Goal: Task Accomplishment & Management: Manage account settings

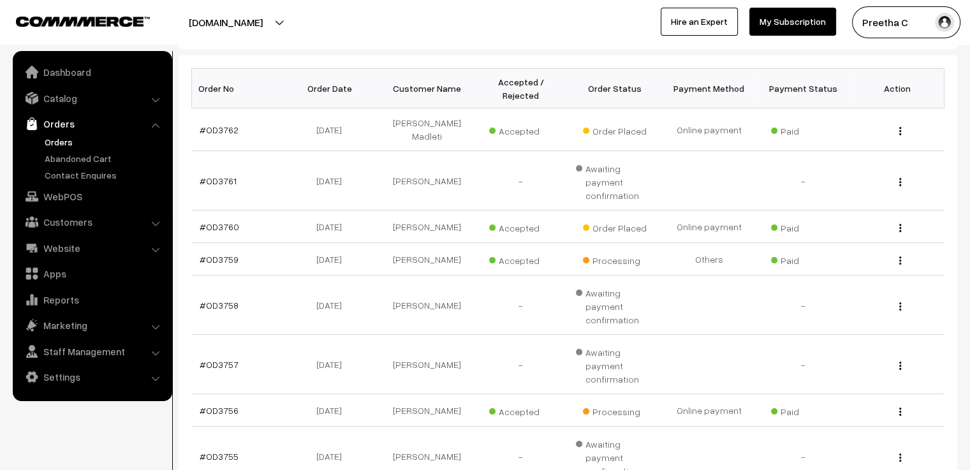
scroll to position [319, 0]
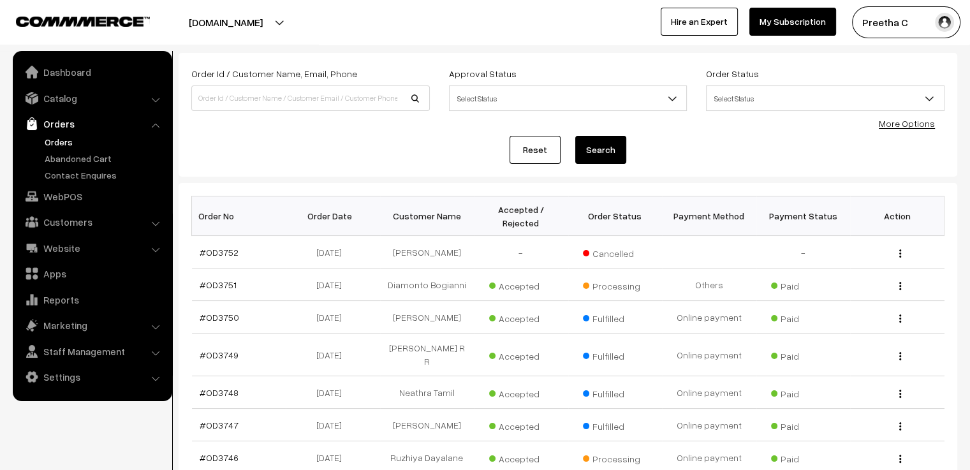
scroll to position [128, 0]
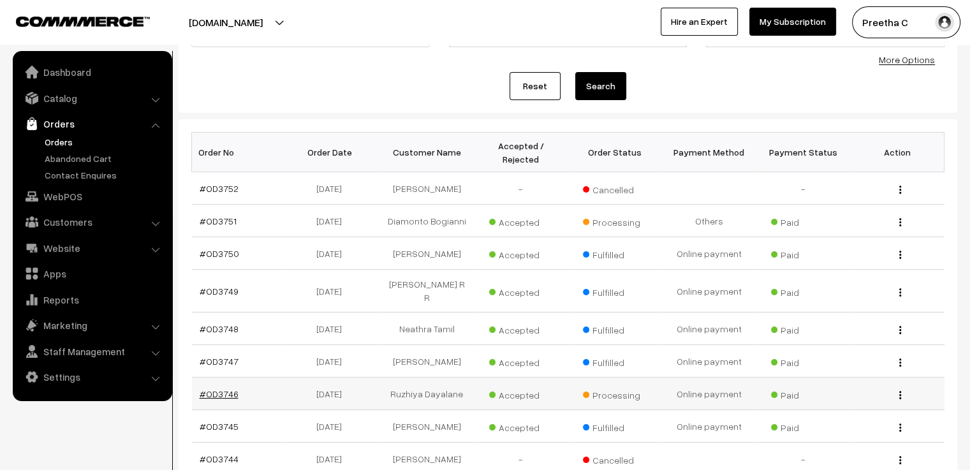
click at [225, 388] on link "#OD3746" at bounding box center [219, 393] width 39 height 11
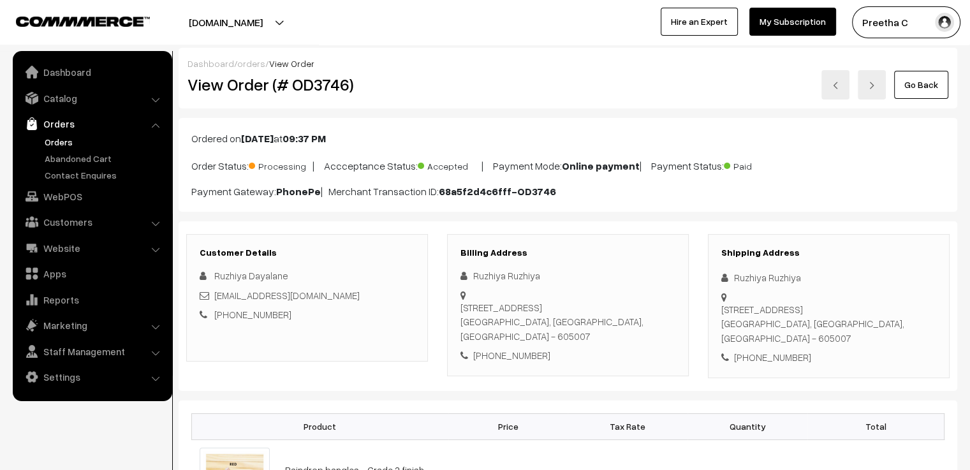
click at [929, 94] on link "Go Back" at bounding box center [921, 85] width 54 height 28
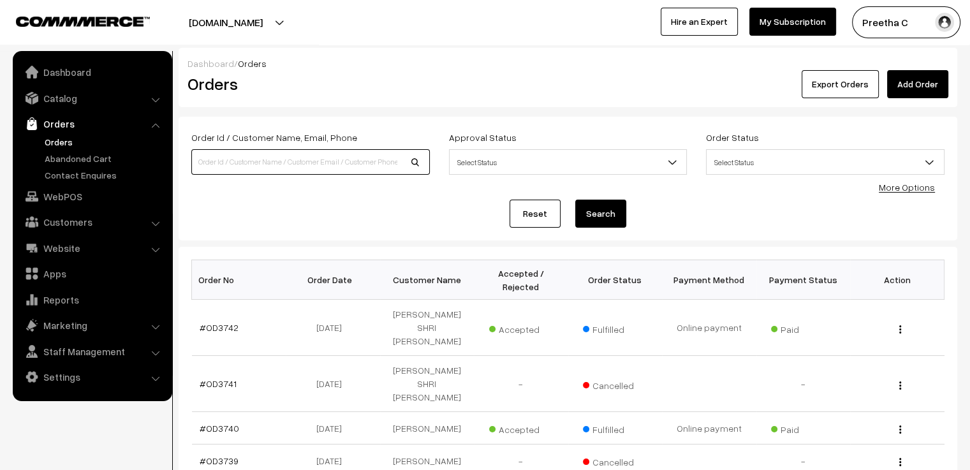
drag, startPoint x: 253, startPoint y: 161, endPoint x: 262, endPoint y: 173, distance: 14.5
click at [253, 161] on input at bounding box center [310, 162] width 239 height 26
type input "[PERSON_NAME]"
click at [575, 200] on button "Search" at bounding box center [600, 214] width 51 height 28
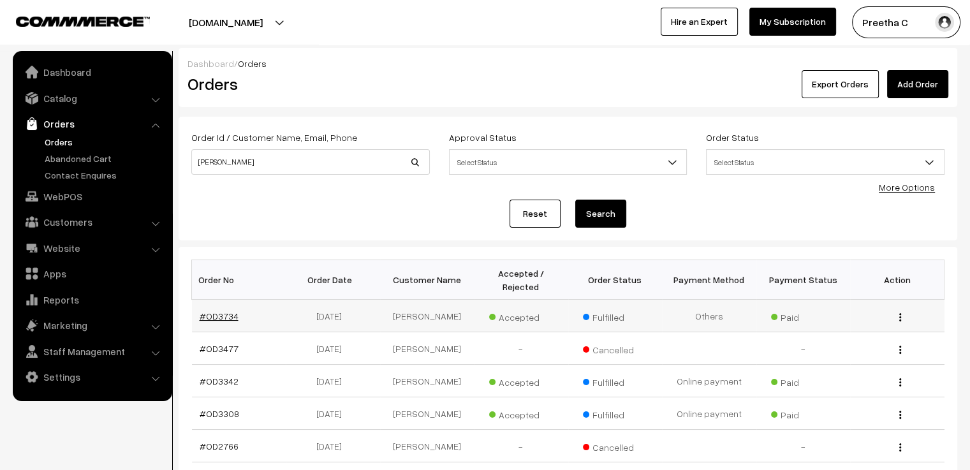
click at [226, 311] on link "#OD3734" at bounding box center [219, 316] width 39 height 11
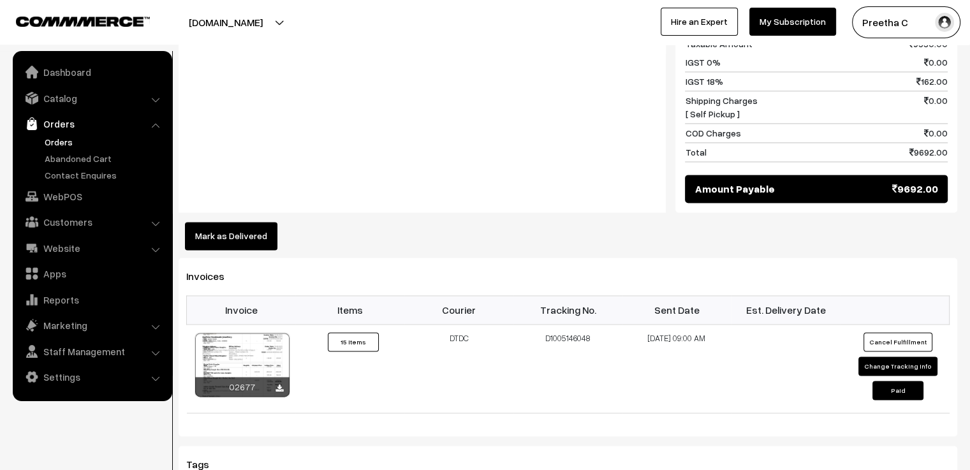
scroll to position [1850, 0]
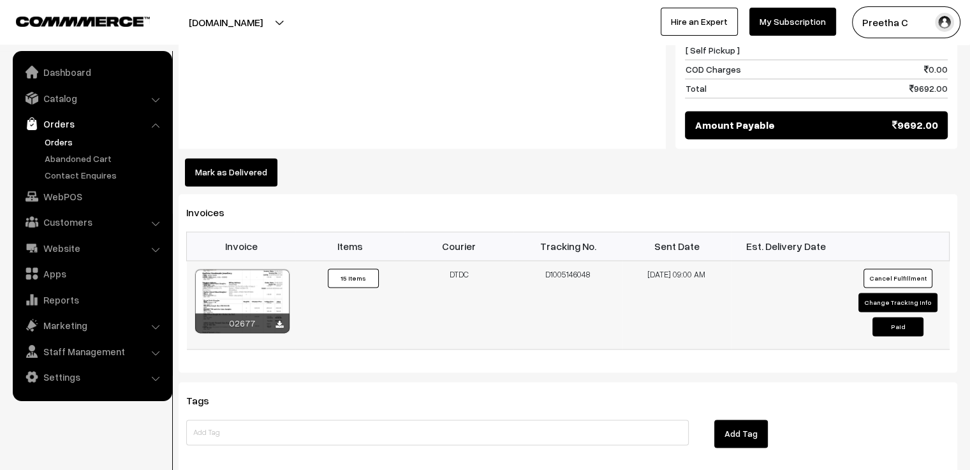
drag, startPoint x: 591, startPoint y: 255, endPoint x: 545, endPoint y: 259, distance: 46.7
click at [545, 260] on td "D1005146048" at bounding box center [568, 304] width 109 height 89
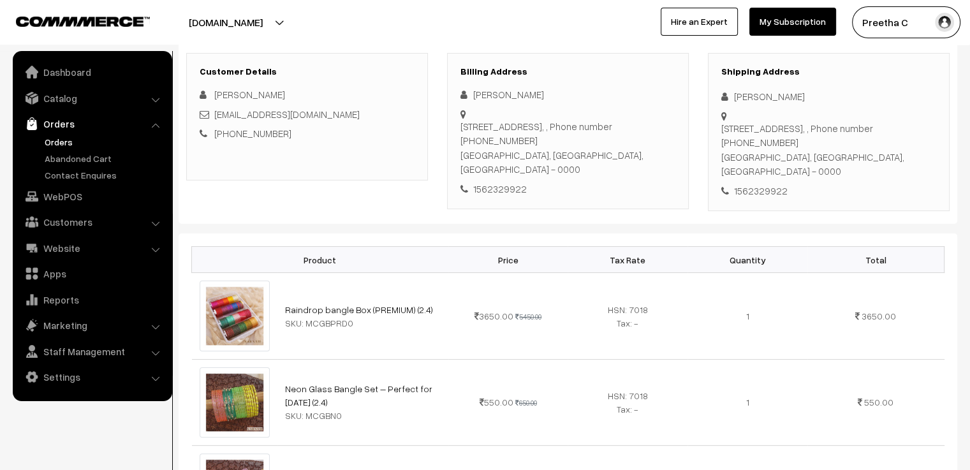
scroll to position [0, 0]
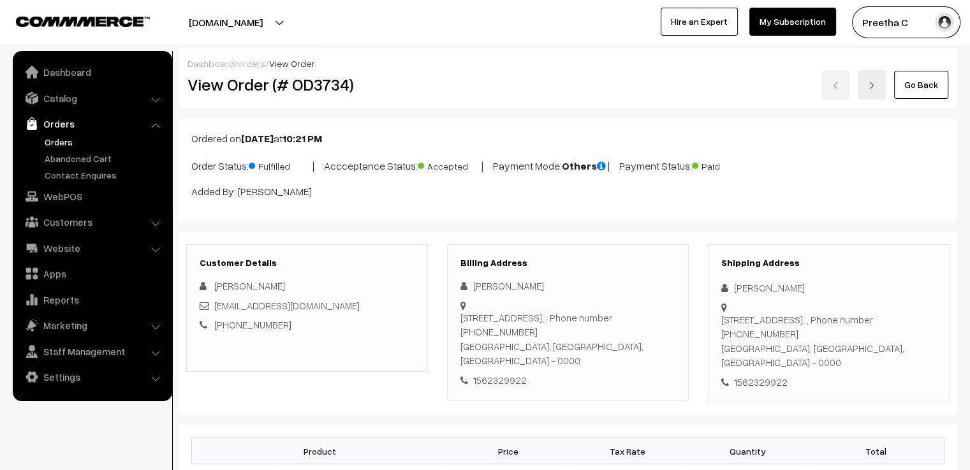
click at [934, 86] on link "Go Back" at bounding box center [921, 85] width 54 height 28
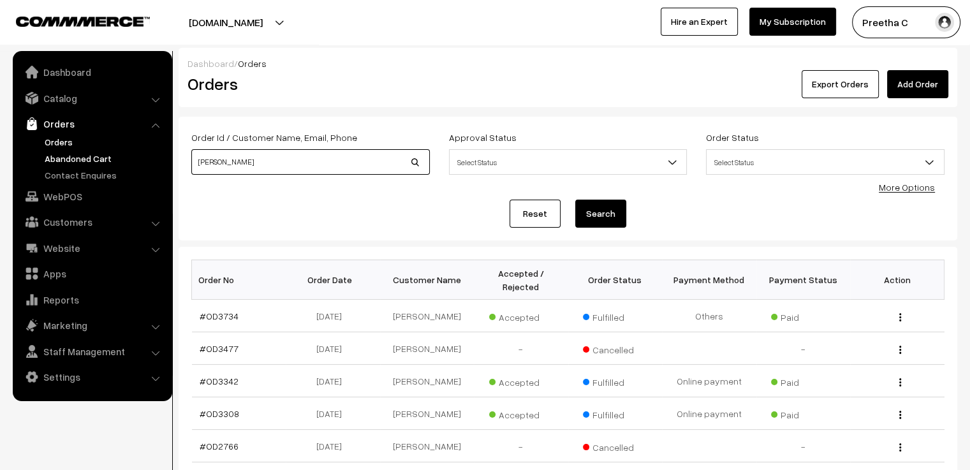
drag, startPoint x: 268, startPoint y: 163, endPoint x: 124, endPoint y: 163, distance: 143.5
click at [124, 163] on body "Thank you for showing interest. Our team will call you shortly. Close varnambya…" at bounding box center [485, 392] width 970 height 785
type input "o"
type input "OD3753"
click at [610, 221] on button "Search" at bounding box center [600, 214] width 51 height 28
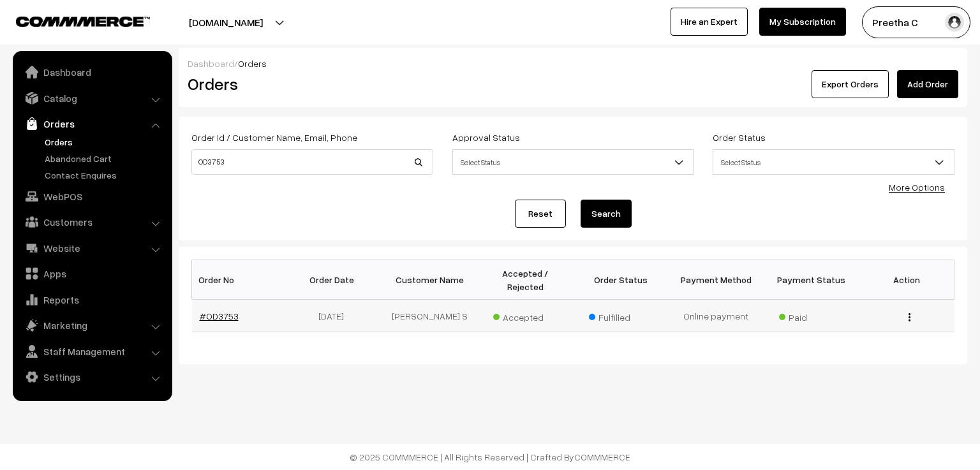
click at [224, 311] on link "#OD3753" at bounding box center [219, 316] width 39 height 11
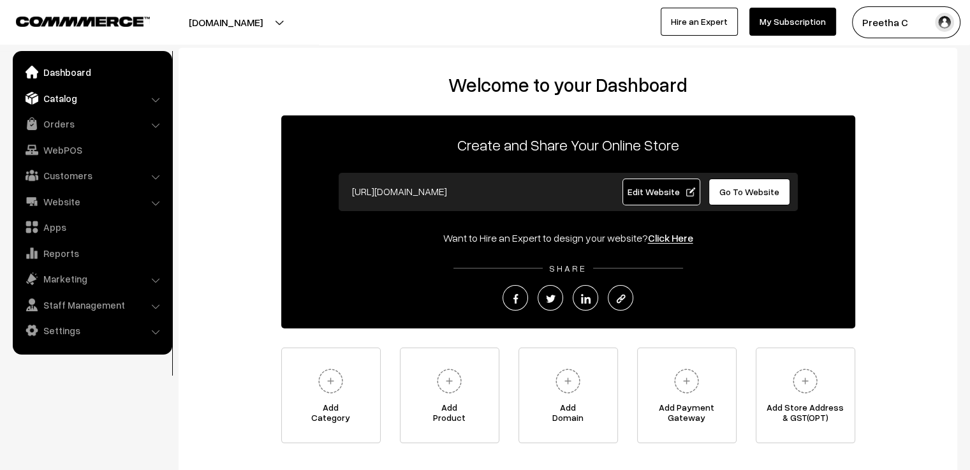
click at [95, 105] on link "Catalog" at bounding box center [92, 98] width 152 height 23
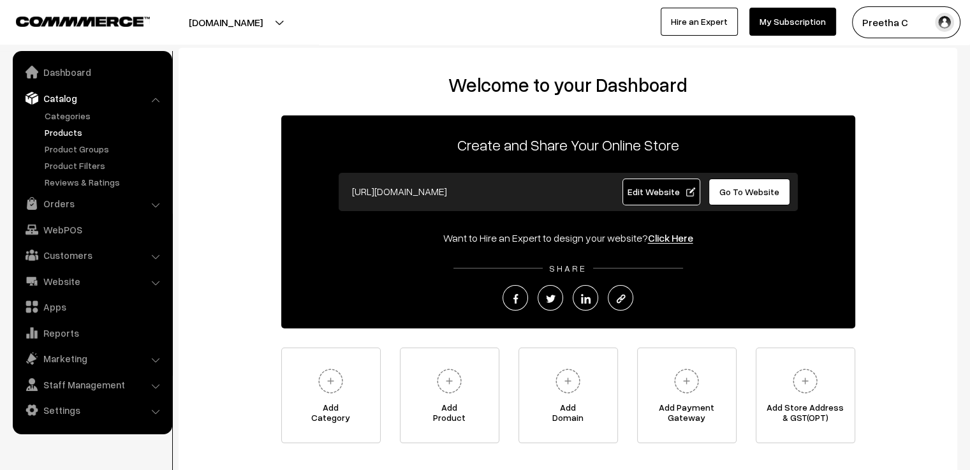
click at [80, 133] on link "Products" at bounding box center [104, 132] width 126 height 13
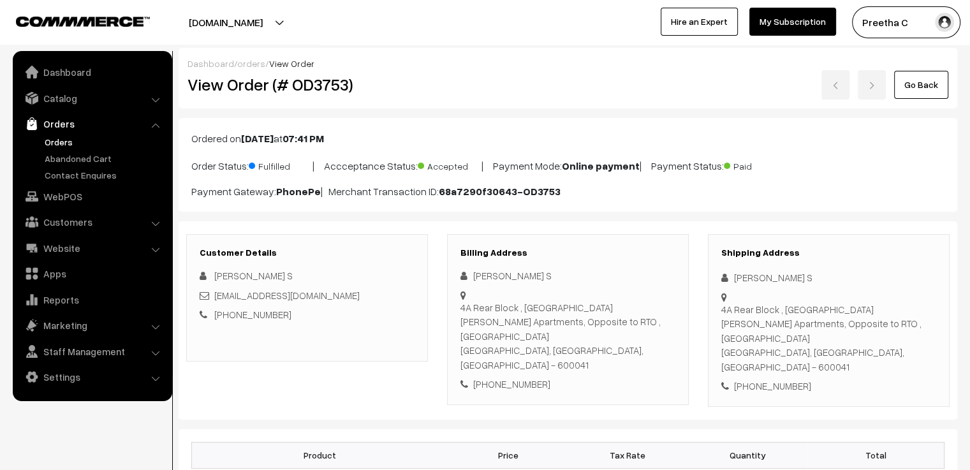
click at [932, 80] on link "Go Back" at bounding box center [921, 85] width 54 height 28
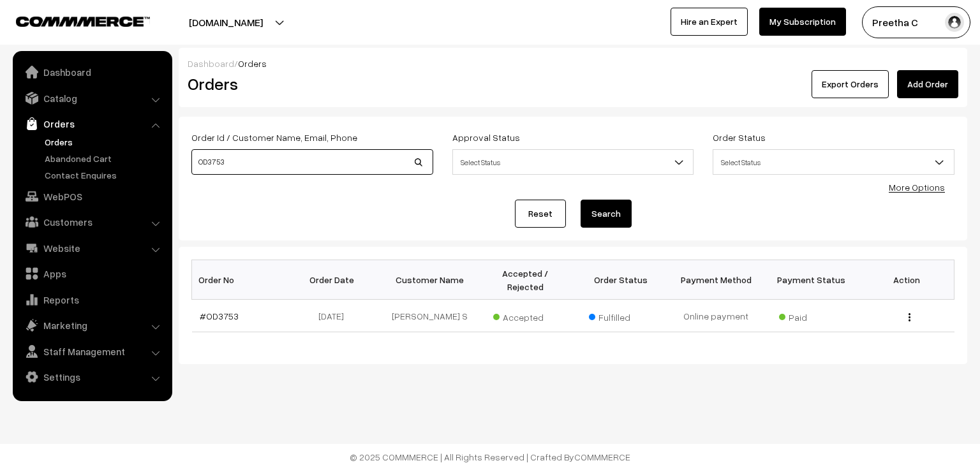
click at [293, 161] on input "OD3753" at bounding box center [312, 162] width 242 height 26
type input "OD3759"
click at [580, 200] on button "Search" at bounding box center [605, 214] width 51 height 28
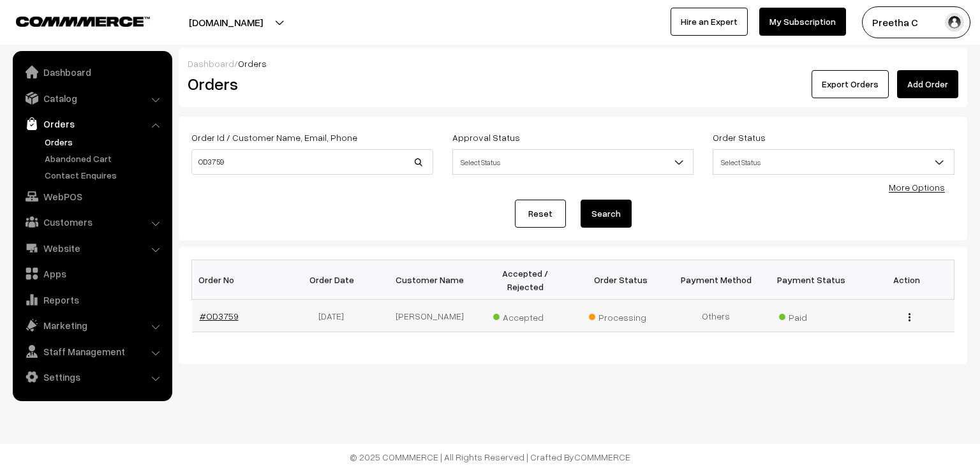
click at [216, 311] on link "#OD3759" at bounding box center [219, 316] width 39 height 11
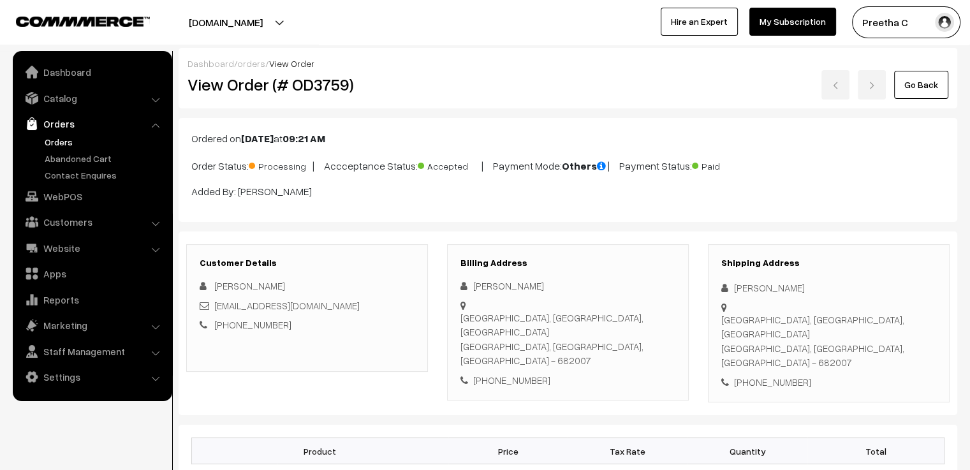
click at [936, 85] on link "Go Back" at bounding box center [921, 85] width 54 height 28
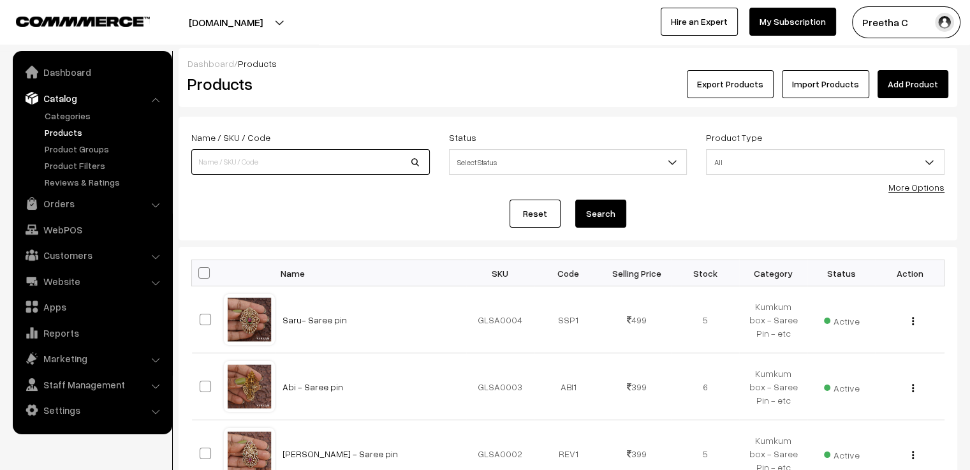
click at [283, 164] on input at bounding box center [310, 162] width 239 height 26
type input "pastel"
click at [575, 200] on button "Search" at bounding box center [600, 214] width 51 height 28
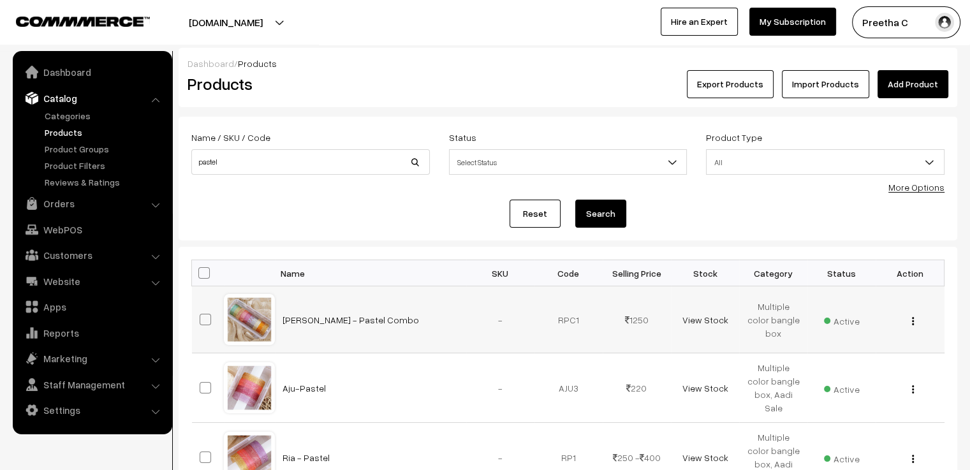
scroll to position [64, 0]
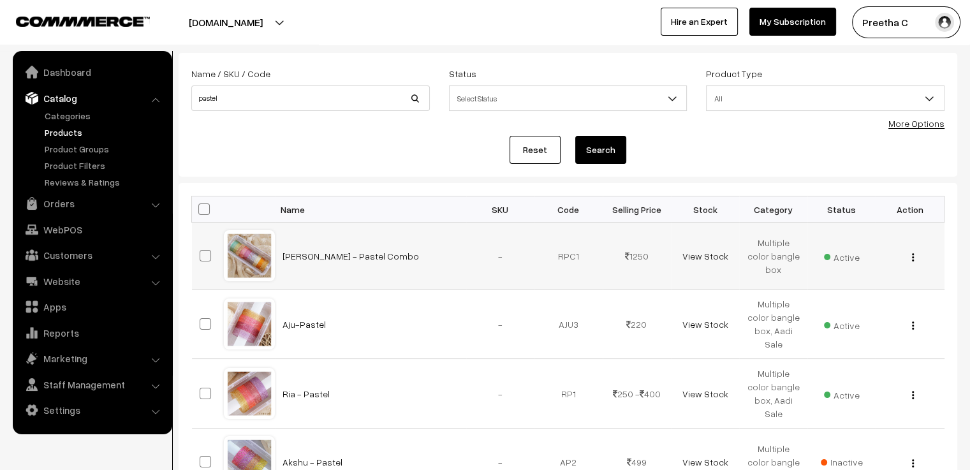
click at [718, 261] on td "View Stock" at bounding box center [705, 256] width 68 height 67
click at [715, 253] on link "View Stock" at bounding box center [705, 256] width 46 height 11
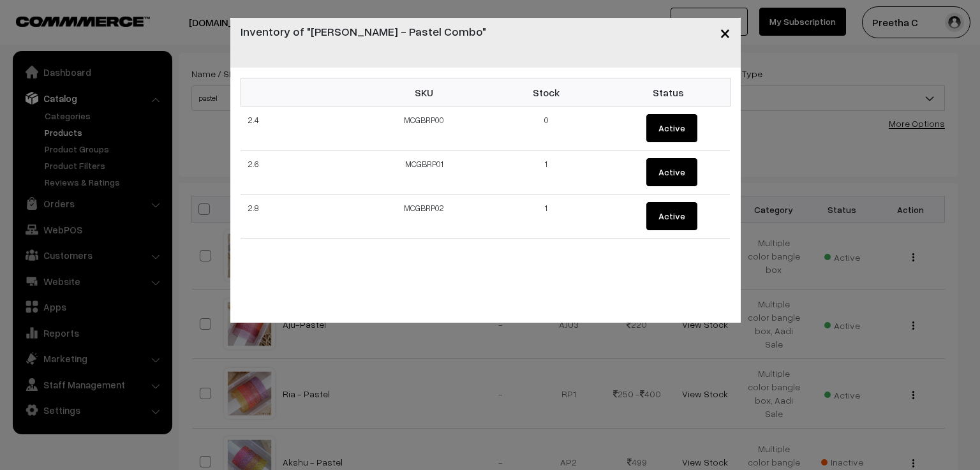
click at [728, 33] on span "×" at bounding box center [725, 32] width 11 height 24
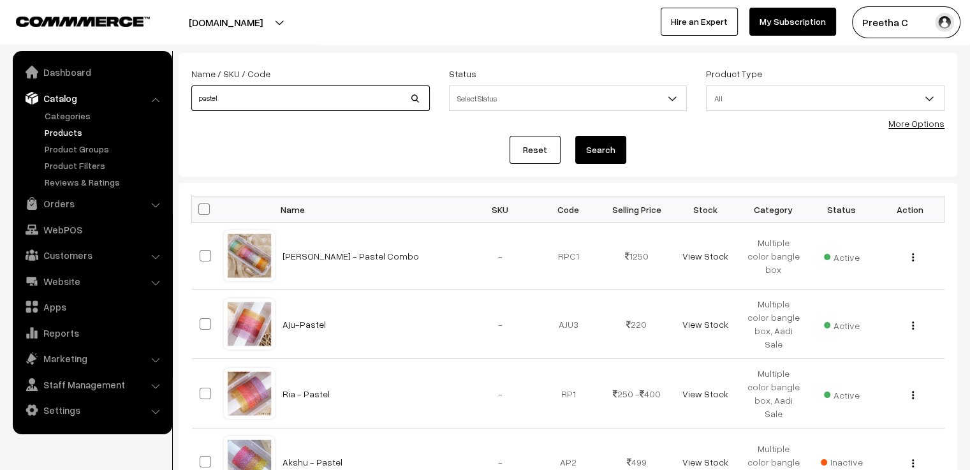
drag, startPoint x: 252, startPoint y: 105, endPoint x: 181, endPoint y: 103, distance: 70.8
click at [182, 103] on div "Name / SKU / Code pastel" at bounding box center [311, 92] width 258 height 53
type input "dark"
click at [575, 136] on button "Search" at bounding box center [600, 150] width 51 height 28
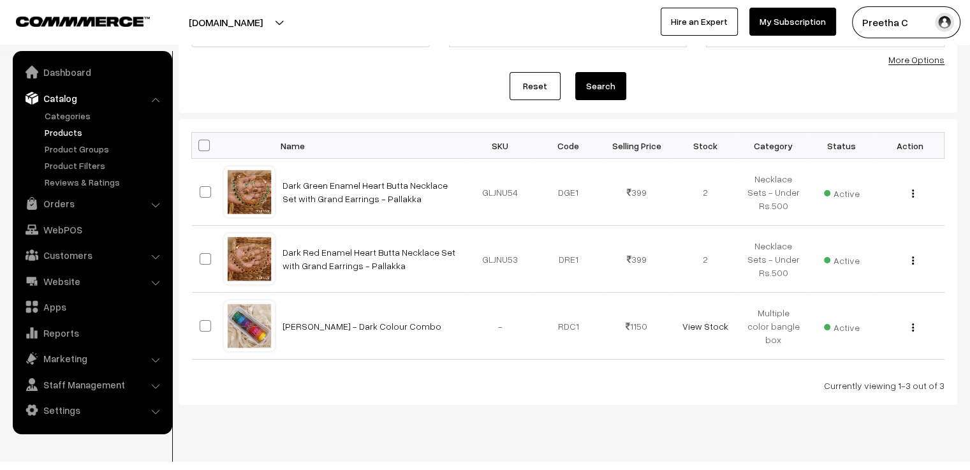
scroll to position [144, 0]
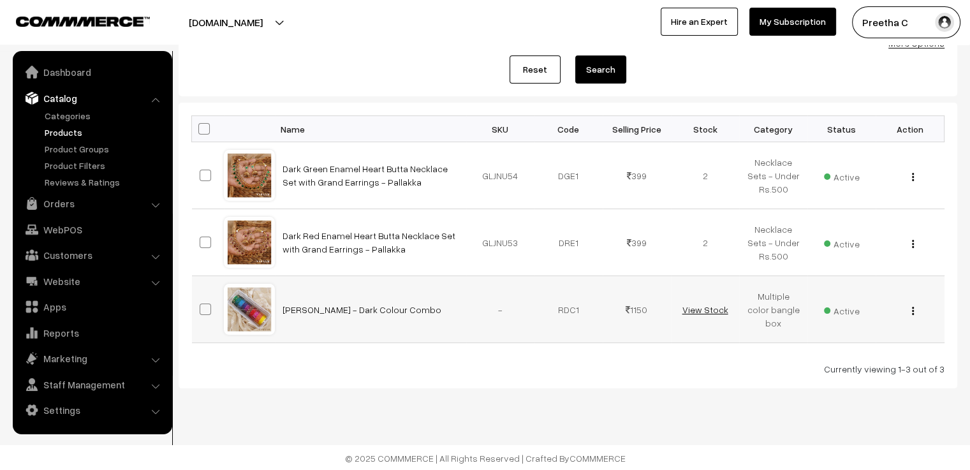
click at [720, 309] on link "View Stock" at bounding box center [705, 309] width 46 height 11
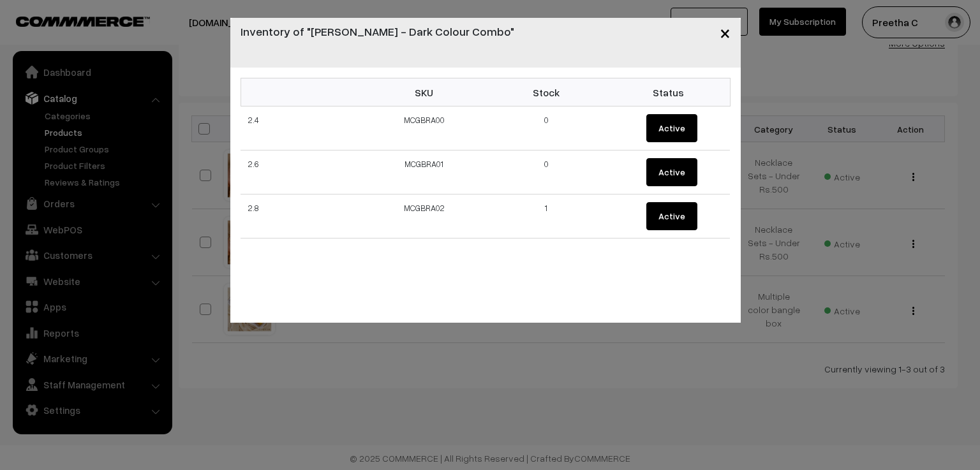
click at [727, 37] on span "×" at bounding box center [725, 32] width 11 height 24
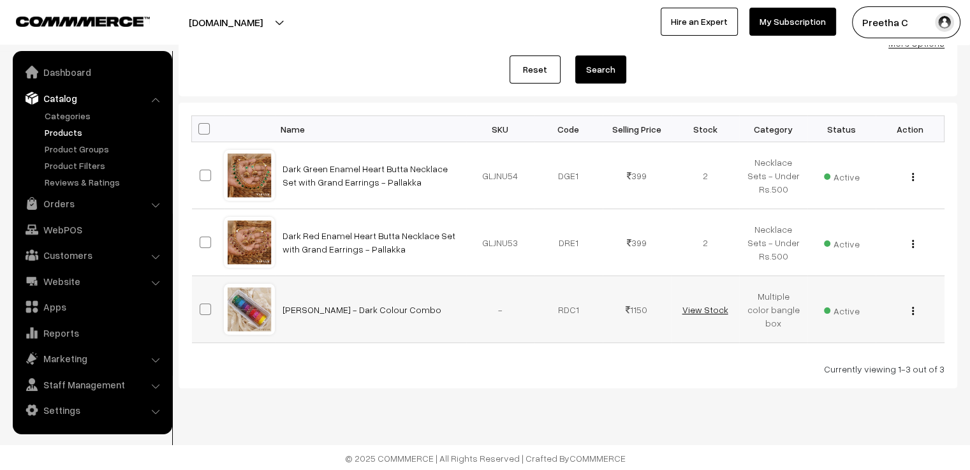
click at [715, 307] on link "View Stock" at bounding box center [705, 309] width 46 height 11
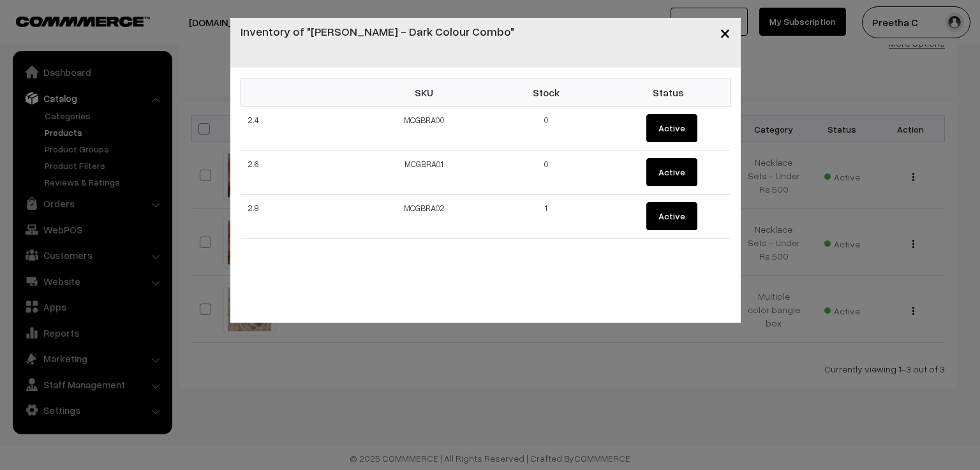
click at [726, 38] on span "×" at bounding box center [725, 32] width 11 height 24
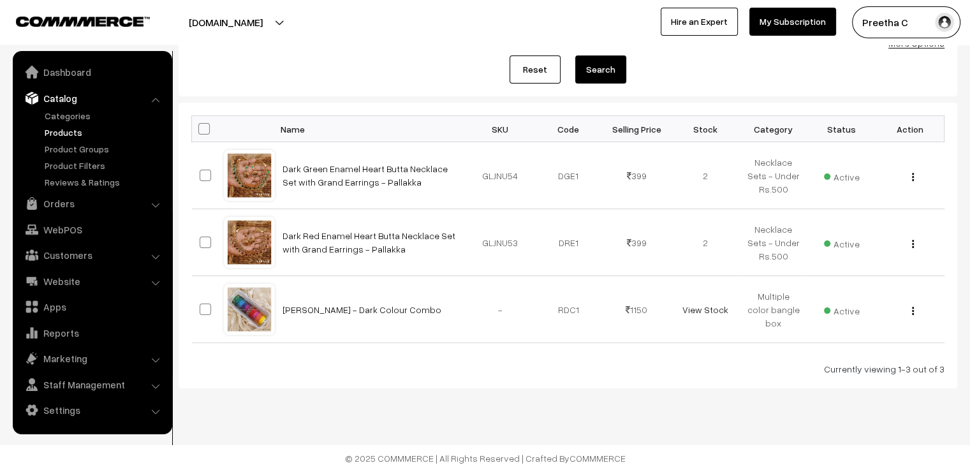
click at [543, 66] on link "Reset" at bounding box center [535, 69] width 51 height 28
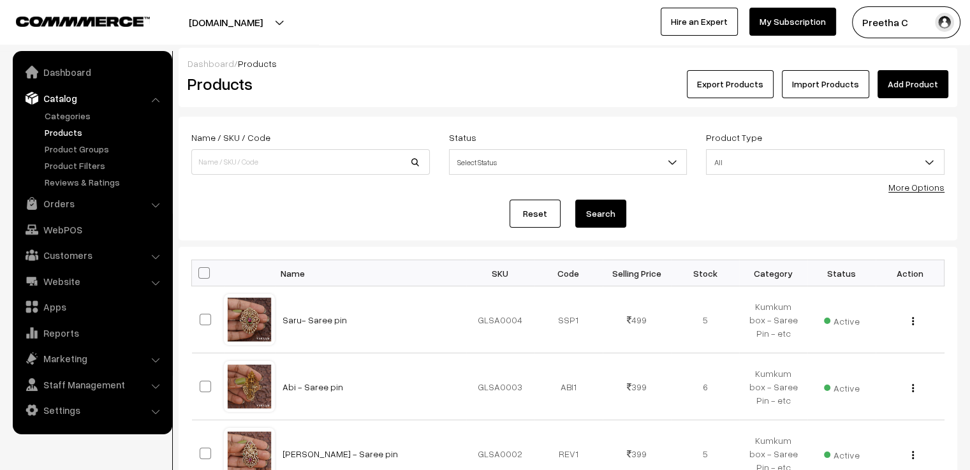
click at [79, 97] on link "Catalog" at bounding box center [92, 98] width 152 height 23
click at [270, 159] on input at bounding box center [310, 162] width 239 height 26
type input "rathi"
click at [575, 200] on button "Search" at bounding box center [600, 214] width 51 height 28
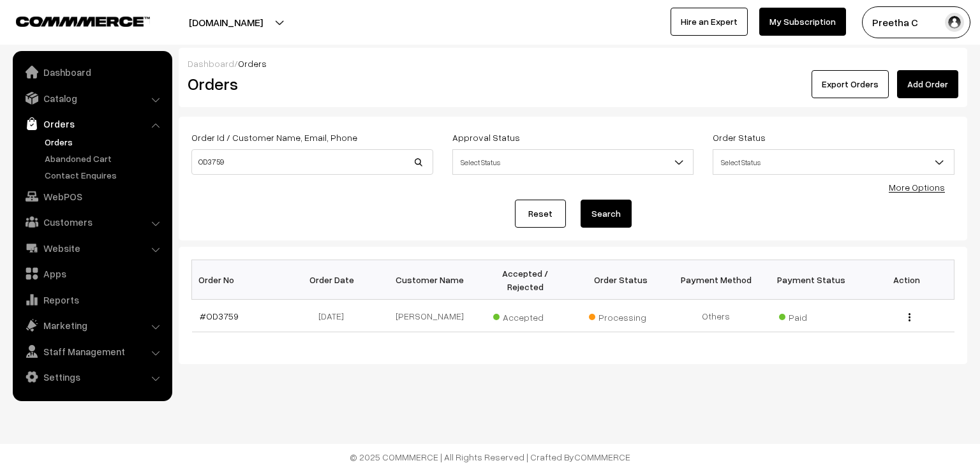
click at [548, 215] on link "Reset" at bounding box center [540, 214] width 51 height 28
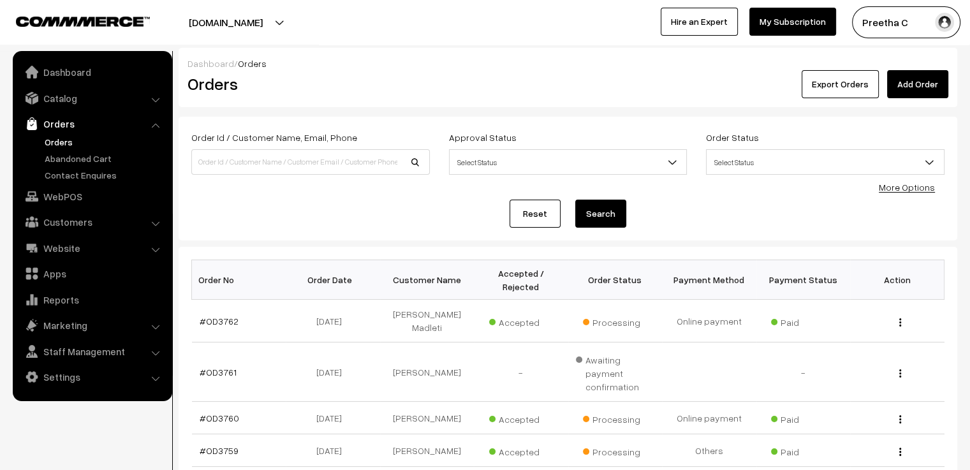
scroll to position [64, 0]
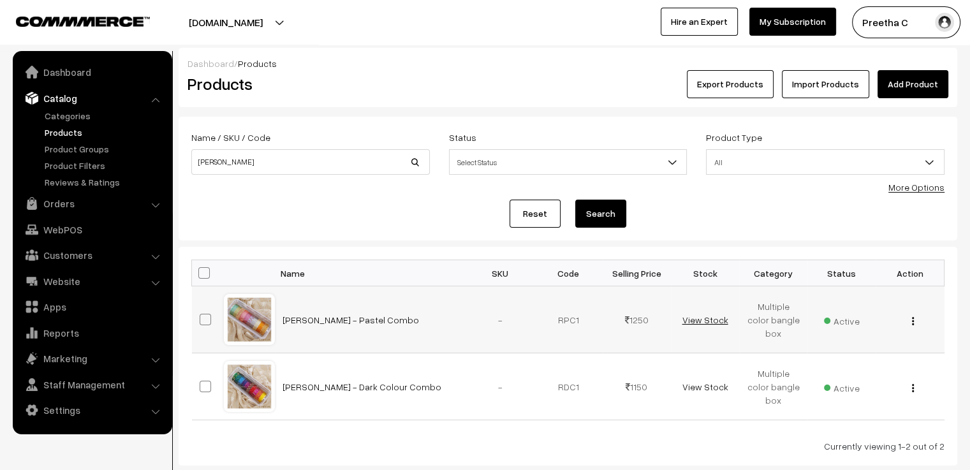
click at [704, 318] on link "View Stock" at bounding box center [705, 319] width 46 height 11
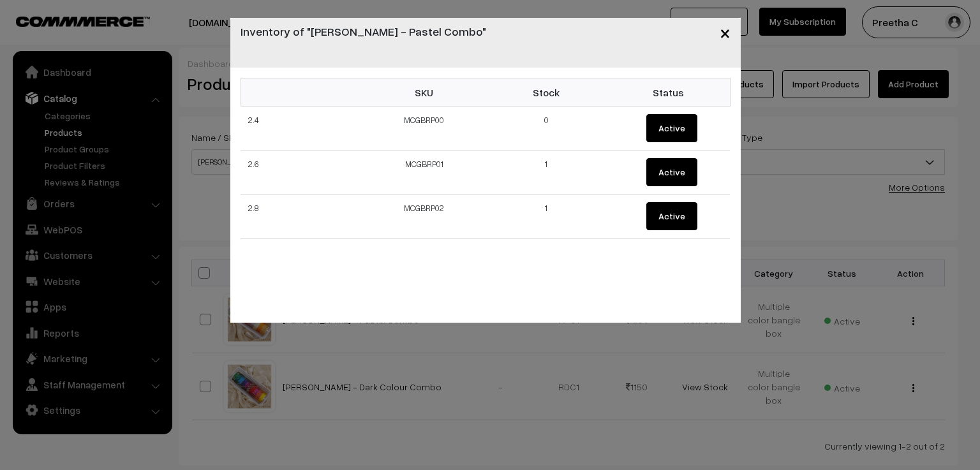
click at [706, 360] on div "× Inventory of "[PERSON_NAME] - Pastel Combo" SKU Stock Status 2.4 MCGBRP00 0 A…" at bounding box center [490, 235] width 980 height 470
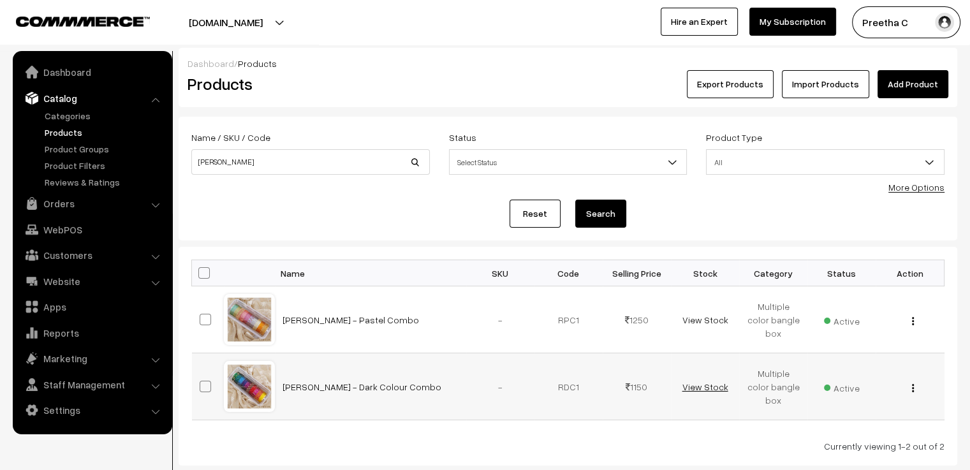
click at [706, 390] on link "View Stock" at bounding box center [705, 386] width 46 height 11
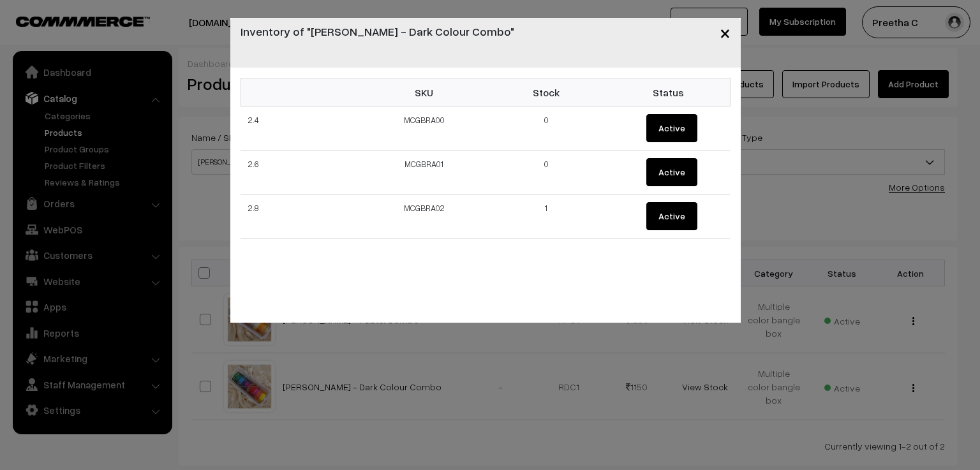
click at [703, 407] on div "× Inventory of "[PERSON_NAME] - Dark Colour Combo" SKU Stock Status 2.4 MCGBRA0…" at bounding box center [490, 235] width 980 height 470
